Goal: Find specific page/section: Locate a particular part of the current website

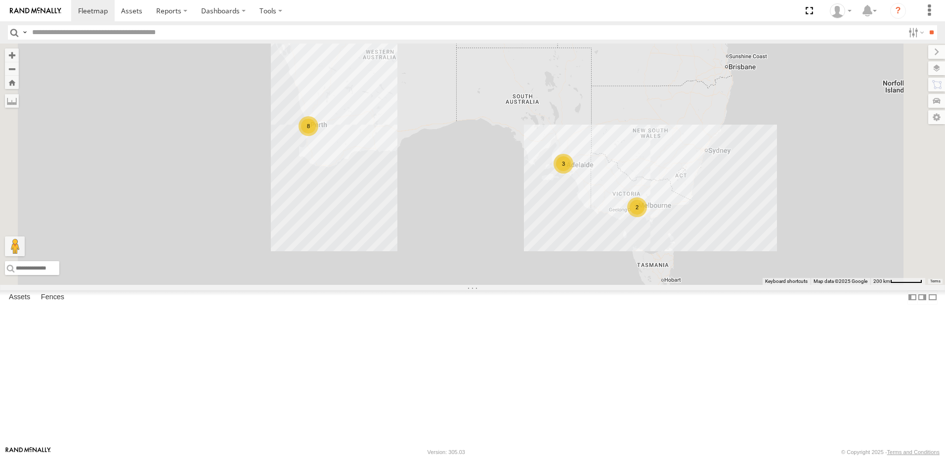
click at [305, 30] on input "text" at bounding box center [466, 32] width 876 height 14
click at [303, 23] on header "Search Query Asset ID Asset Label Registration Manufacturer Model VIN Job ID" at bounding box center [472, 32] width 945 height 22
click at [47, 42] on header "Search Query Asset ID Asset Label Registration Manufacturer Model VIN Job ID" at bounding box center [472, 32] width 945 height 22
drag, startPoint x: 126, startPoint y: 49, endPoint x: 168, endPoint y: 50, distance: 42.0
click at [0, 0] on span "Current Location" at bounding box center [0, 0] width 0 height 0
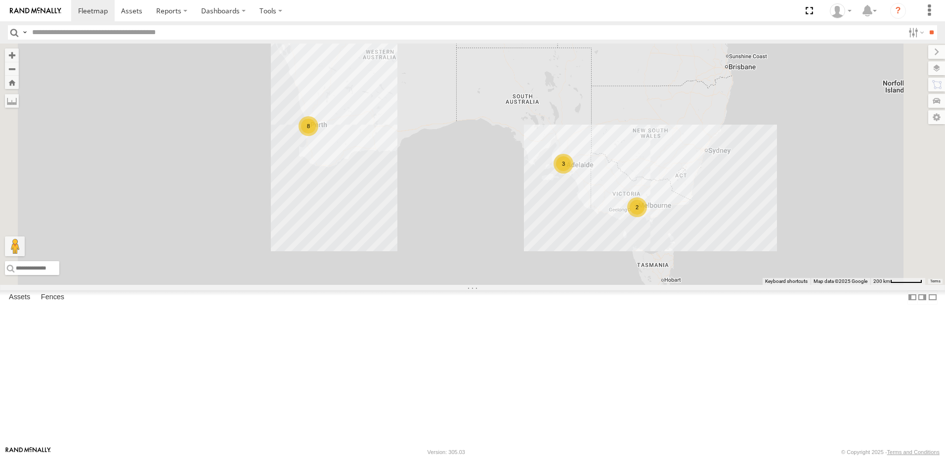
click at [0, 0] on span "Current Location" at bounding box center [0, 0] width 0 height 0
click at [115, 37] on input "text" at bounding box center [466, 32] width 876 height 14
click at [0, 0] on div "Asset Current Location" at bounding box center [0, 0] width 0 height 0
click at [0, 0] on div "All Assets" at bounding box center [0, 0] width 0 height 0
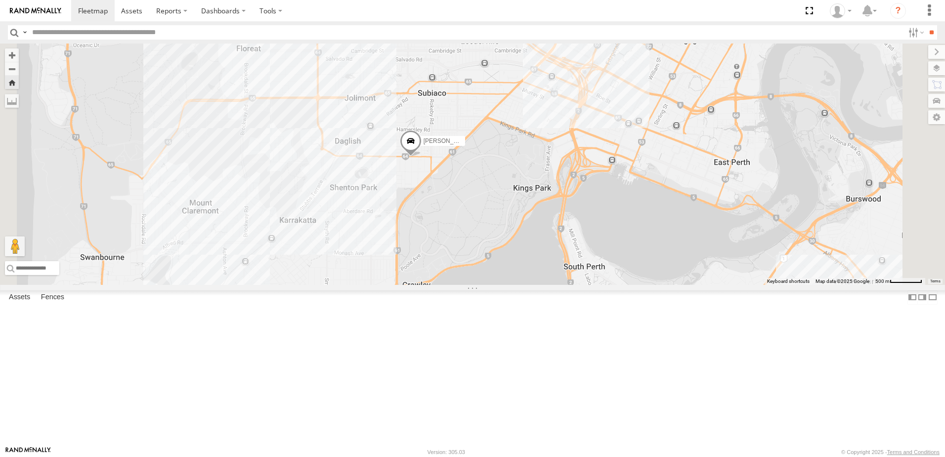
click at [401, 221] on div "[PERSON_NAME] (new)Tech 1IJX358" at bounding box center [472, 164] width 945 height 241
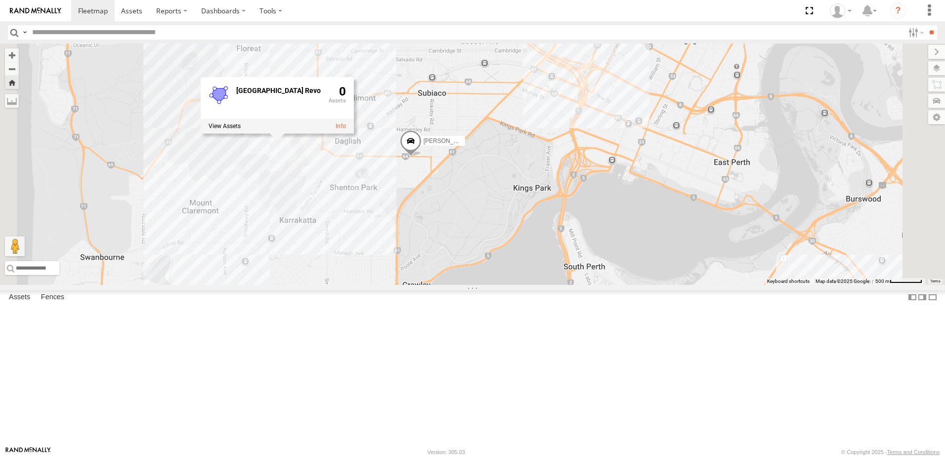
click at [712, 160] on div "Abdul (new)Tech 1IJX358 Shenton Park Revo 0" at bounding box center [472, 164] width 945 height 241
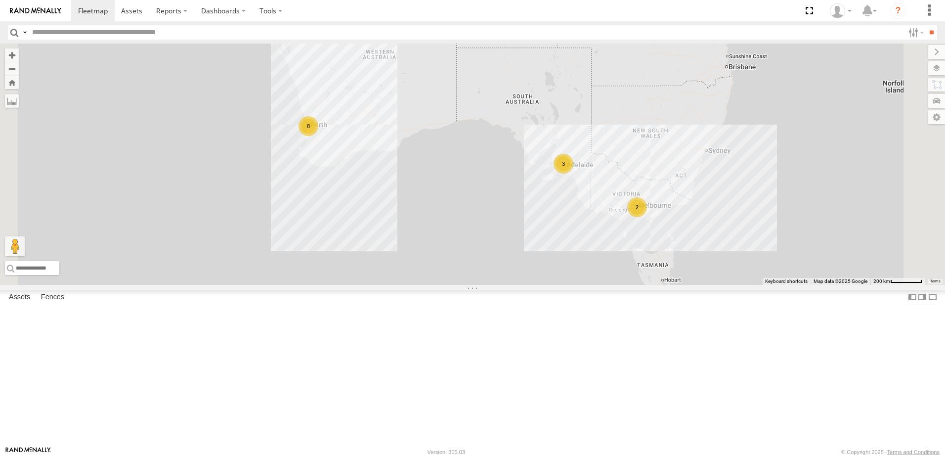
click at [0, 0] on div "All Assets" at bounding box center [0, 0] width 0 height 0
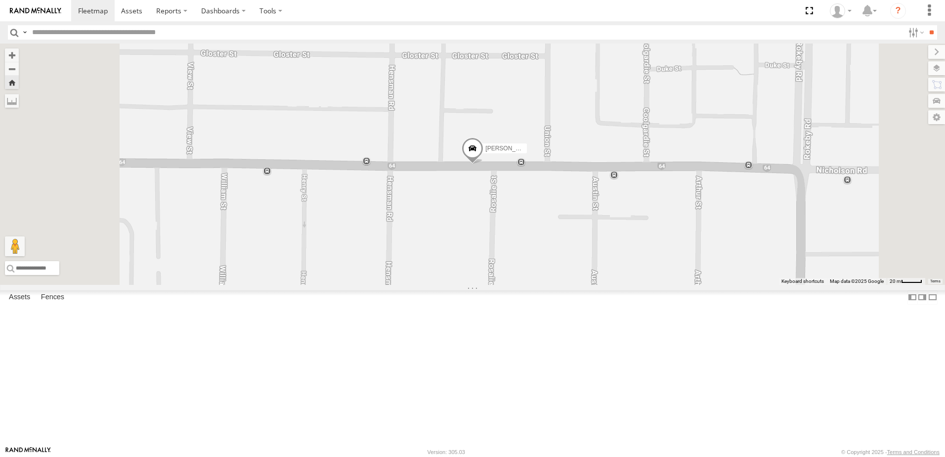
click at [483, 165] on span at bounding box center [473, 151] width 22 height 27
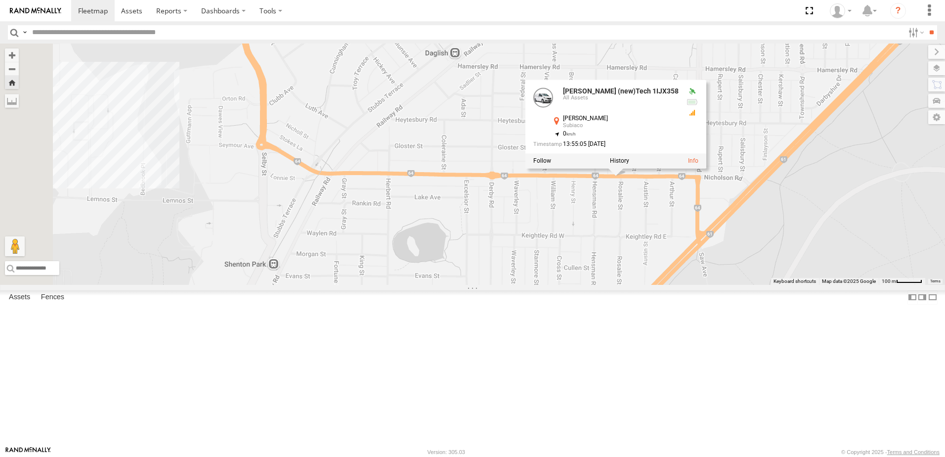
drag, startPoint x: 388, startPoint y: 243, endPoint x: 643, endPoint y: 251, distance: 255.7
click at [643, 251] on div "Abdul (new)Tech 1IJX358 Abdul (new)Tech 1IJX358 All Assets Nicholson Rd Subiaco…" at bounding box center [472, 164] width 945 height 241
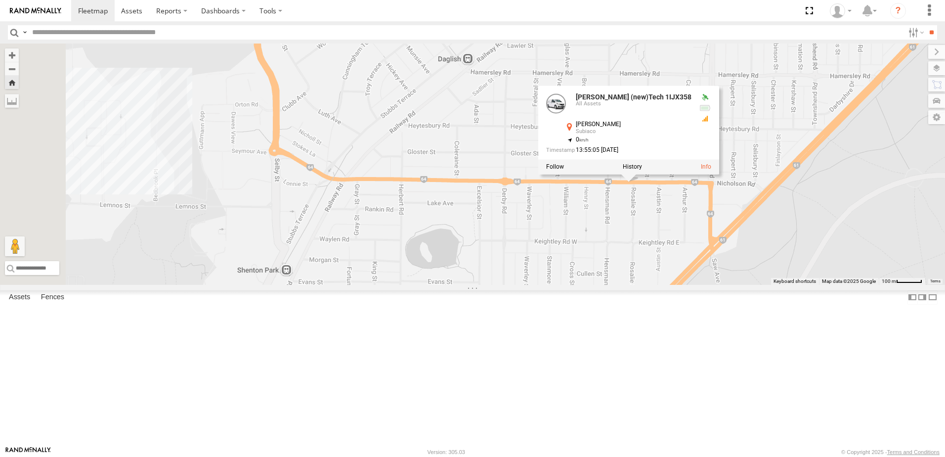
drag, startPoint x: 482, startPoint y: 185, endPoint x: 479, endPoint y: 196, distance: 11.1
click at [479, 195] on div "Abdul (new)Tech 1IJX358 Abdul (new)Tech 1IJX358 All Assets Nicholson Rd Subiaco…" at bounding box center [472, 164] width 945 height 241
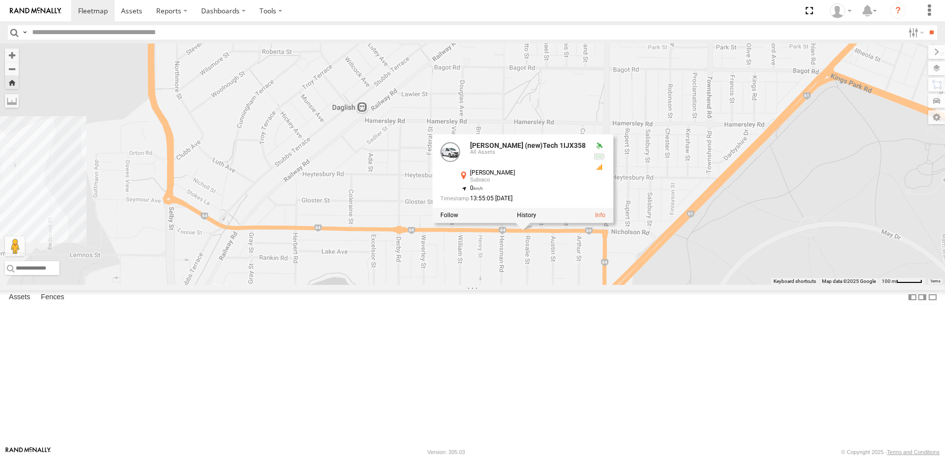
drag, startPoint x: 769, startPoint y: 311, endPoint x: 655, endPoint y: 338, distance: 116.9
click at [667, 285] on div "Abdul (new)Tech 1IJX358 Abdul (new)Tech 1IJX358 All Assets Nicholson Rd Subiaco…" at bounding box center [472, 164] width 945 height 241
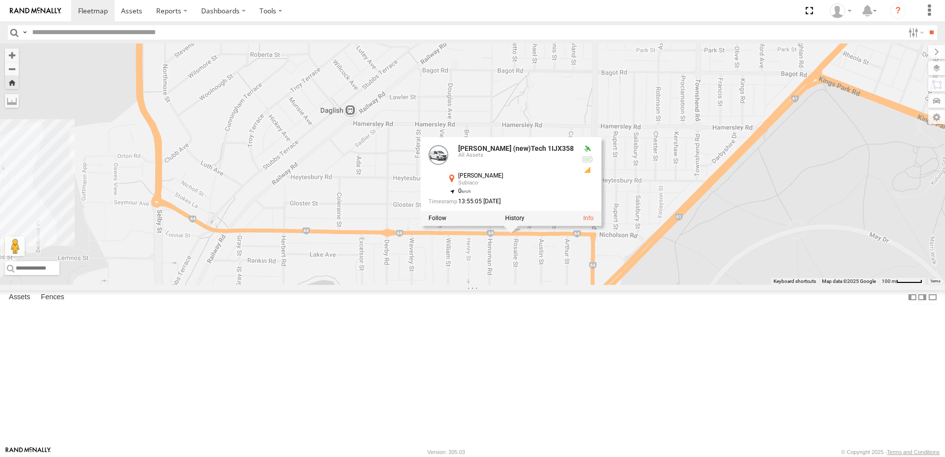
click at [653, 285] on div "Abdul (new)Tech 1IJX358 Abdul (new)Tech 1IJX358 All Assets Nicholson Rd Subiaco…" at bounding box center [472, 164] width 945 height 241
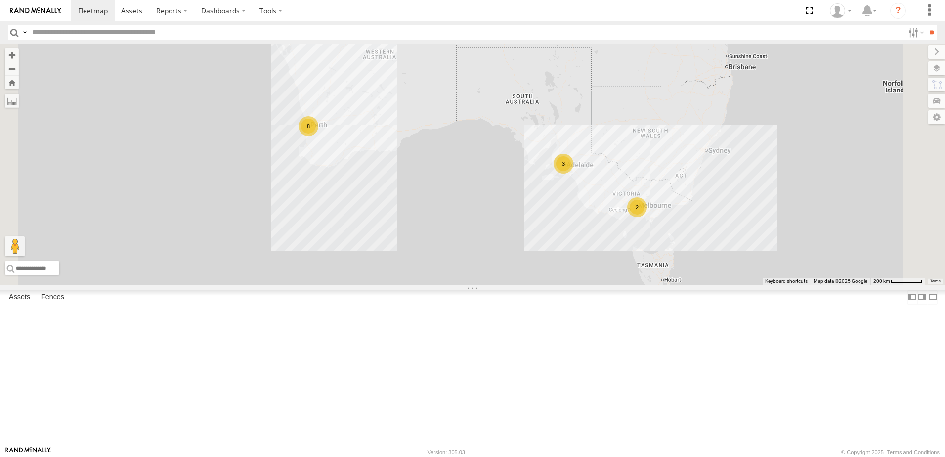
click at [0, 0] on div "[PERSON_NAME] (new)Tech 1IJX358" at bounding box center [0, 0] width 0 height 0
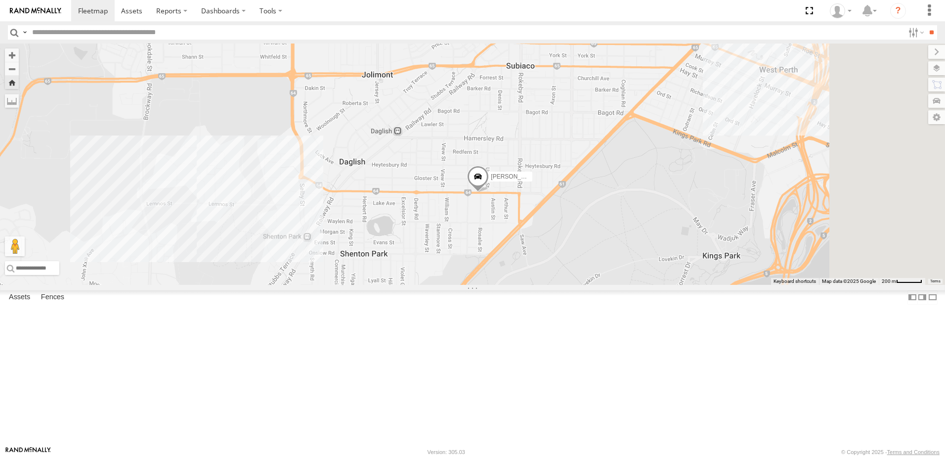
drag, startPoint x: 736, startPoint y: 211, endPoint x: 677, endPoint y: 237, distance: 65.1
click at [677, 237] on div "[PERSON_NAME] (new)Tech 1IJX358" at bounding box center [472, 164] width 945 height 241
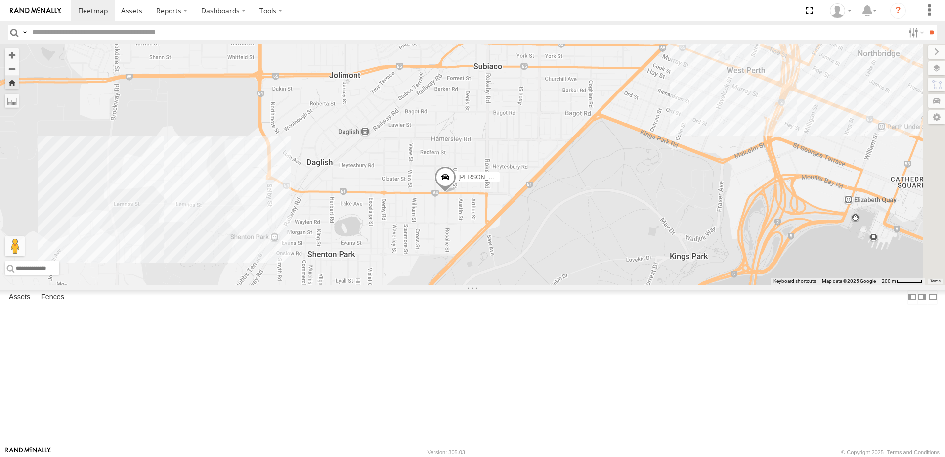
drag, startPoint x: 673, startPoint y: 298, endPoint x: 641, endPoint y: 300, distance: 32.7
click at [641, 285] on div "[PERSON_NAME] (new)Tech 1IJX358" at bounding box center [472, 164] width 945 height 241
drag, startPoint x: 670, startPoint y: 231, endPoint x: 650, endPoint y: 229, distance: 20.3
click at [650, 232] on div "[PERSON_NAME] (new)Tech 1IJX358" at bounding box center [472, 164] width 945 height 241
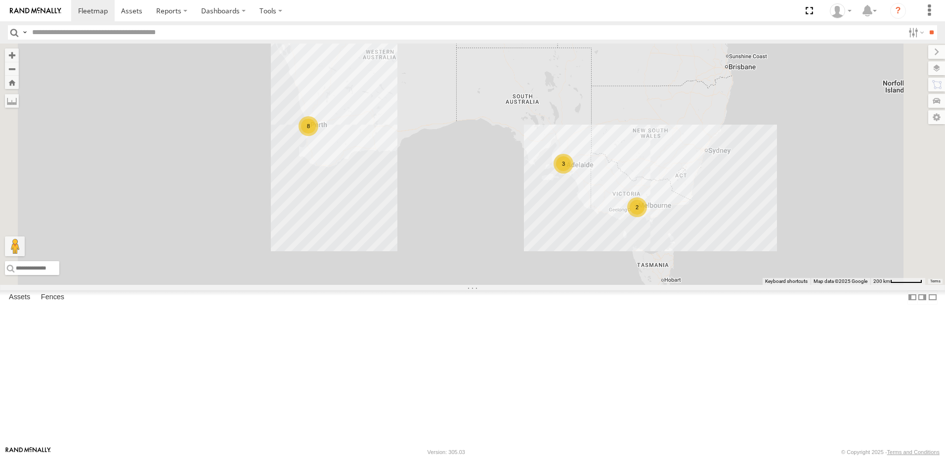
click at [0, 0] on div "[PERSON_NAME] (new)Tech 1IJX358" at bounding box center [0, 0] width 0 height 0
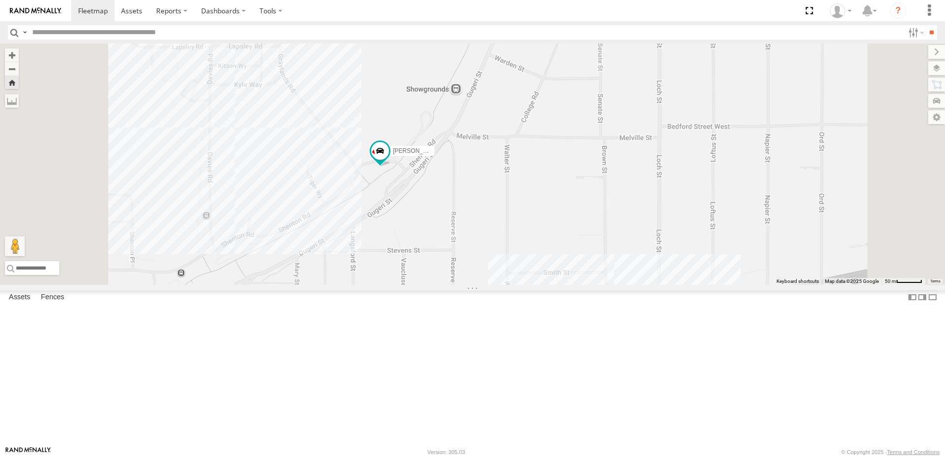
click at [338, 244] on div "[PERSON_NAME] (new)Tech 1IJX358" at bounding box center [472, 164] width 945 height 241
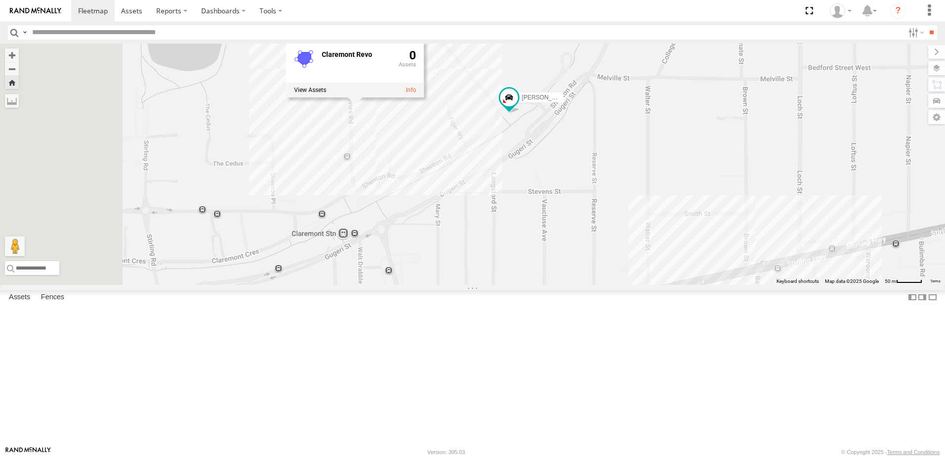
drag, startPoint x: 387, startPoint y: 274, endPoint x: 539, endPoint y: 210, distance: 165.1
click at [538, 211] on div "[PERSON_NAME] (new)Tech 1IJX358 Claremont Revo 0" at bounding box center [472, 164] width 945 height 241
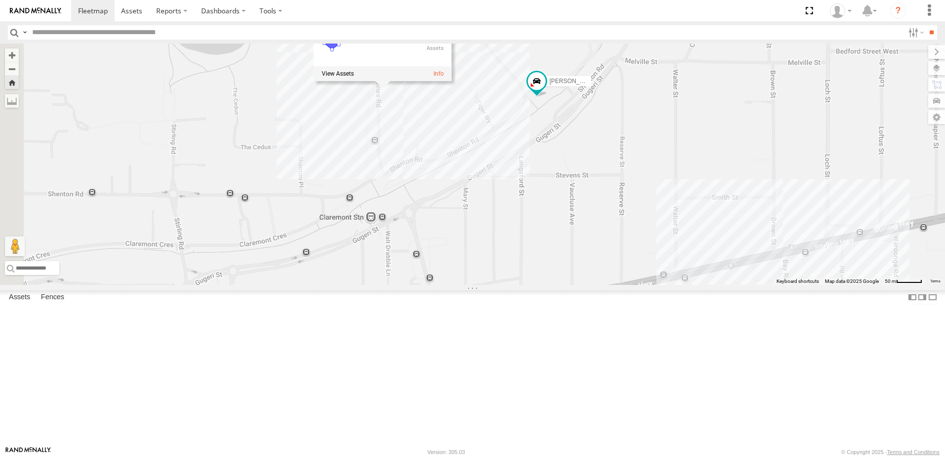
click at [675, 285] on div "[PERSON_NAME] (new)Tech 1IJX358 Claremont Revo 0" at bounding box center [472, 164] width 945 height 241
click at [902, 285] on div "[PERSON_NAME] (new)Tech 1IJX358" at bounding box center [472, 164] width 945 height 241
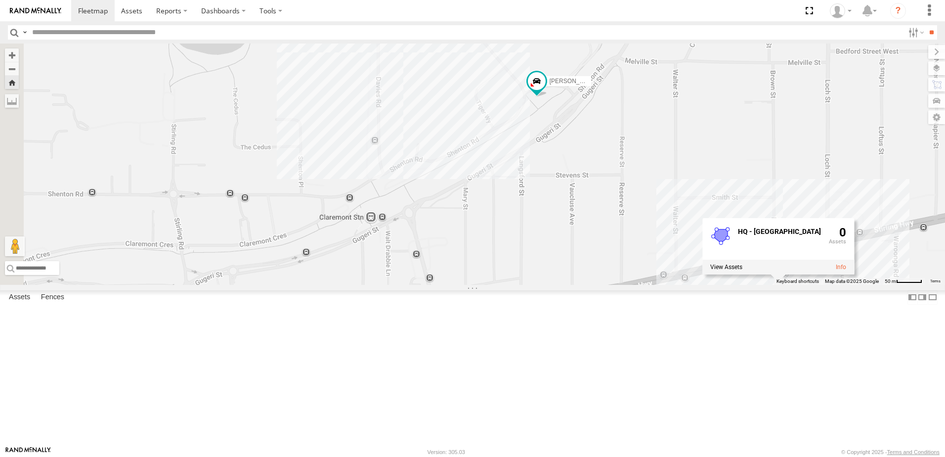
click at [726, 285] on div "[PERSON_NAME] (new)Tech 1IJX358 HQ - [GEOGRAPHIC_DATA] 0" at bounding box center [472, 164] width 945 height 241
